Goal: Check status

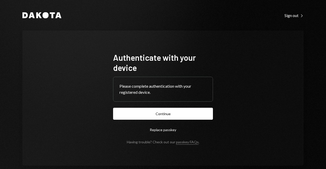
click at [152, 117] on button "Continue" at bounding box center [163, 114] width 100 height 12
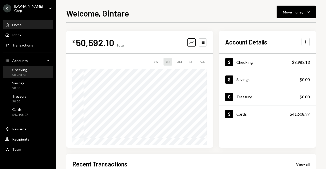
click at [36, 74] on div "Checking $8,983.13" at bounding box center [28, 73] width 46 height 10
